Goal: Task Accomplishment & Management: Use online tool/utility

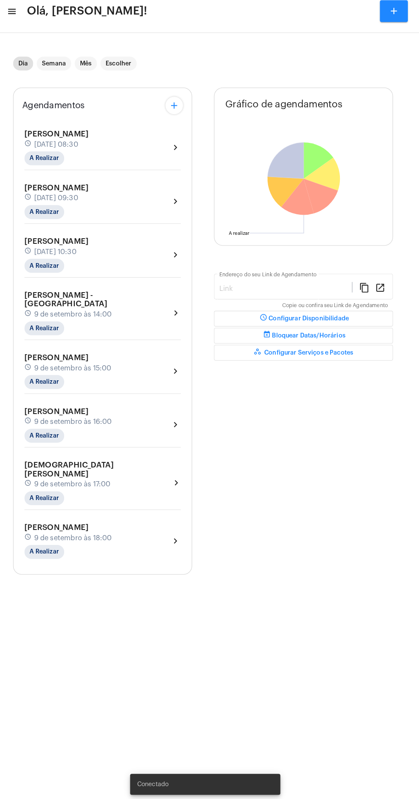
type input "[URL][DOMAIN_NAME][PERSON_NAME]"
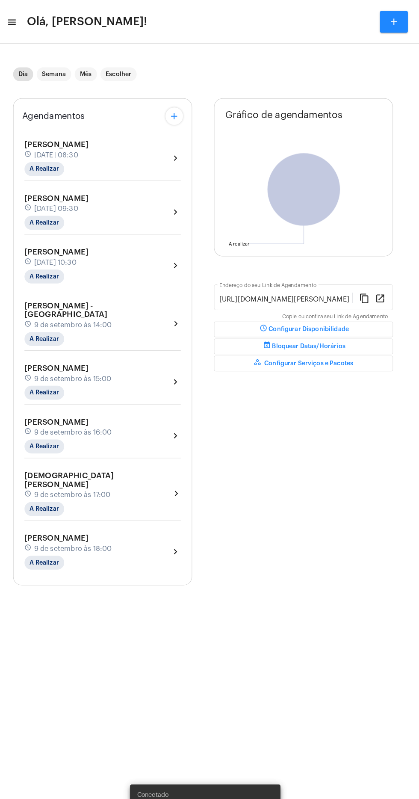
click at [21, 21] on mat-icon "menu" at bounding box center [19, 22] width 9 height 10
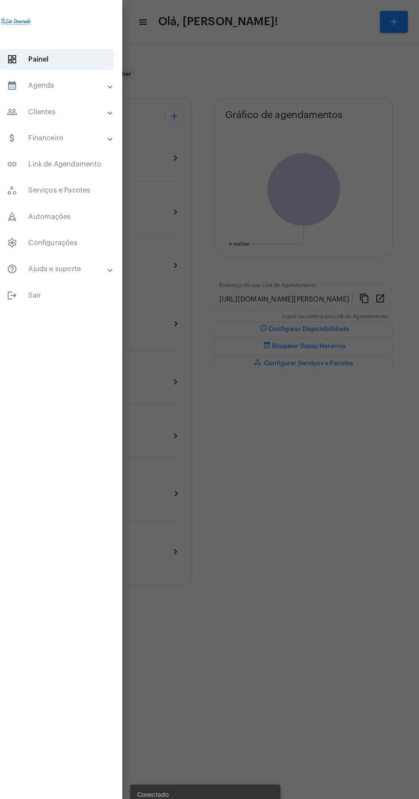
click at [67, 82] on mat-panel-title "calendar_month_outlined Agenda" at bounding box center [64, 84] width 99 height 10
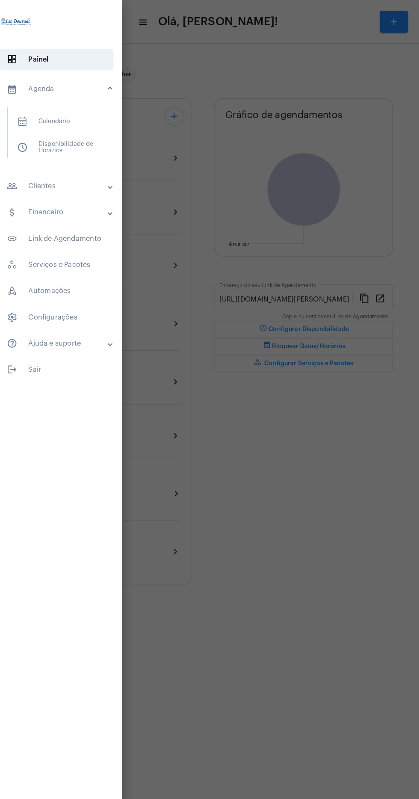
click at [86, 125] on span "calendar_month_outlined Calendário" at bounding box center [63, 119] width 91 height 21
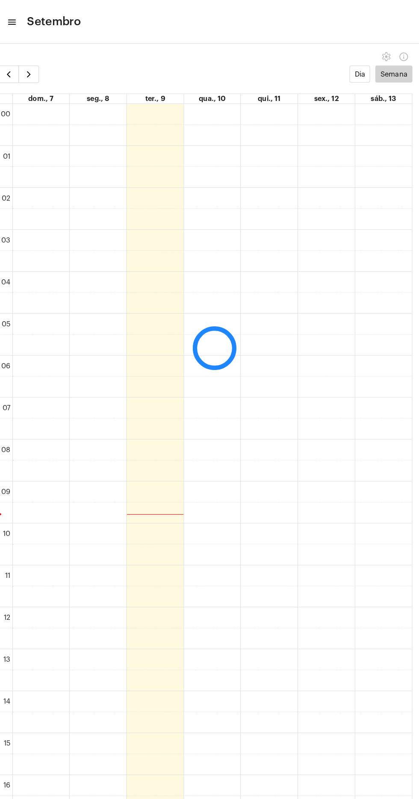
scroll to position [247, 0]
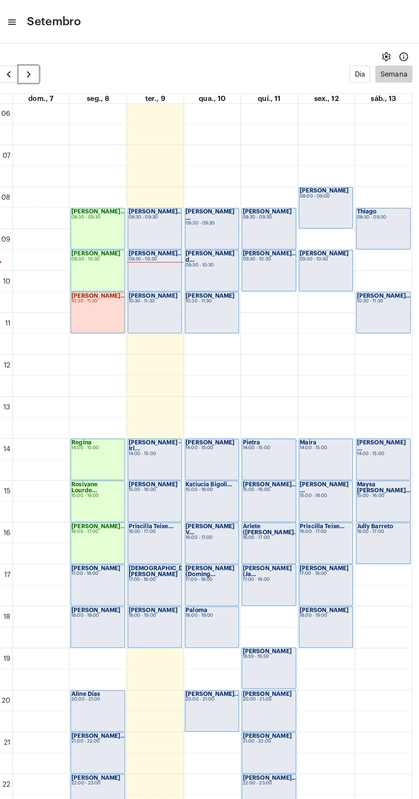
click at [42, 74] on button "button" at bounding box center [37, 72] width 20 height 17
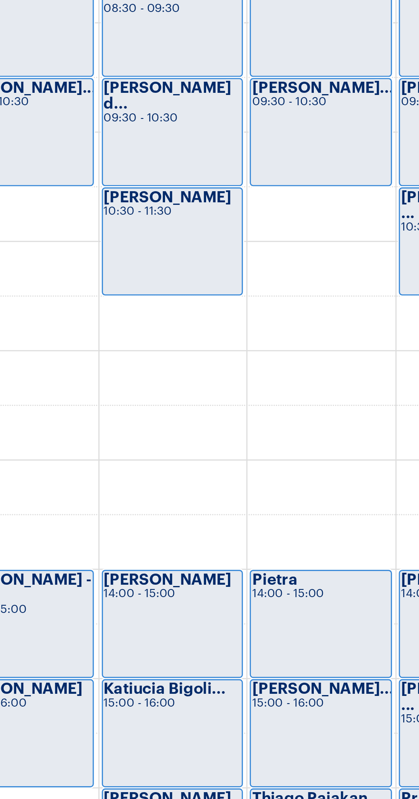
scroll to position [245, 0]
